Goal: Understand process/instructions: Learn how to perform a task or action

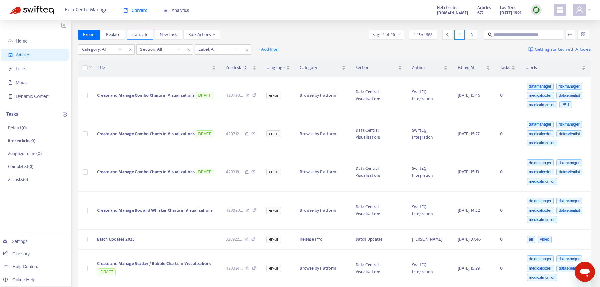
click at [140, 35] on span "Translate" at bounding box center [140, 34] width 17 height 7
click at [141, 34] on span "Translate" at bounding box center [140, 34] width 17 height 7
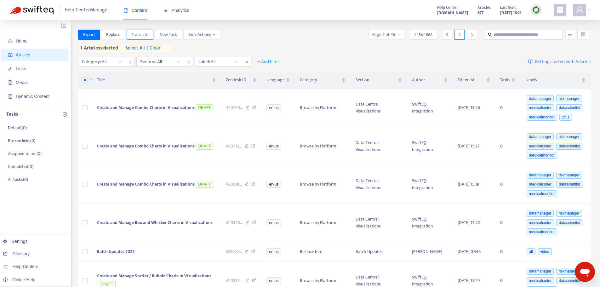
click at [143, 34] on span "Translate" at bounding box center [140, 34] width 17 height 7
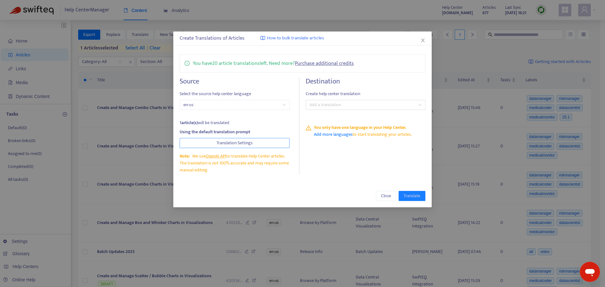
click at [243, 142] on span "Translation Settings" at bounding box center [234, 143] width 36 height 7
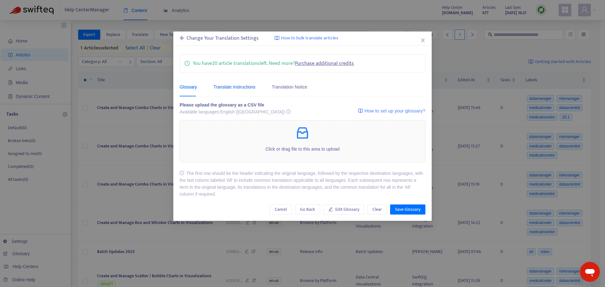
click at [232, 87] on div "Translate Instructions" at bounding box center [234, 86] width 42 height 7
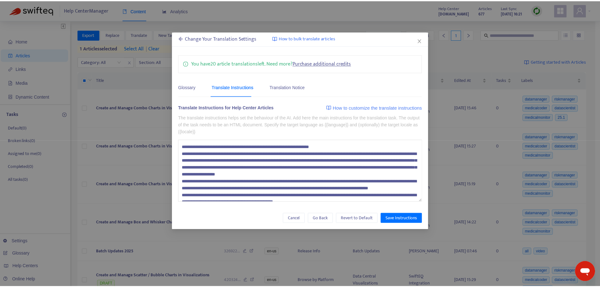
scroll to position [49, 0]
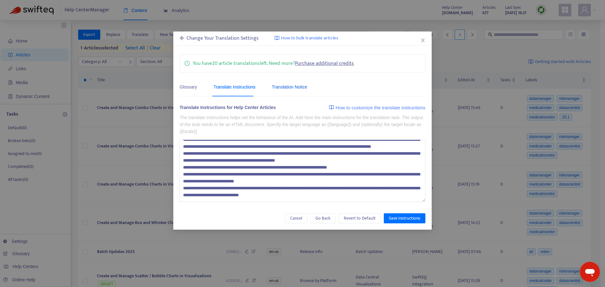
click at [291, 87] on div "Translation Notice" at bounding box center [289, 86] width 35 height 7
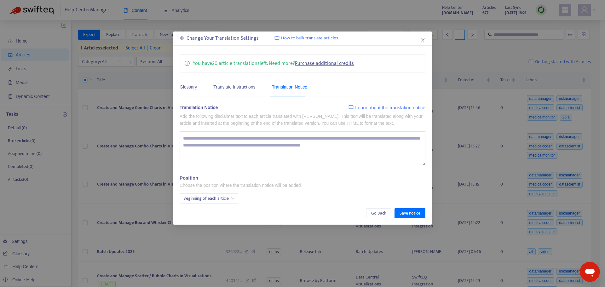
click at [232, 197] on span "Beginning of each article" at bounding box center [208, 198] width 51 height 9
drag, startPoint x: 301, startPoint y: 195, endPoint x: 312, endPoint y: 195, distance: 10.7
click at [301, 195] on div "Position Choose the position where the translation notice will be added Beginni…" at bounding box center [303, 189] width 246 height 29
click at [421, 40] on icon "close" at bounding box center [422, 40] width 5 height 5
